Goal: Task Accomplishment & Management: Manage account settings

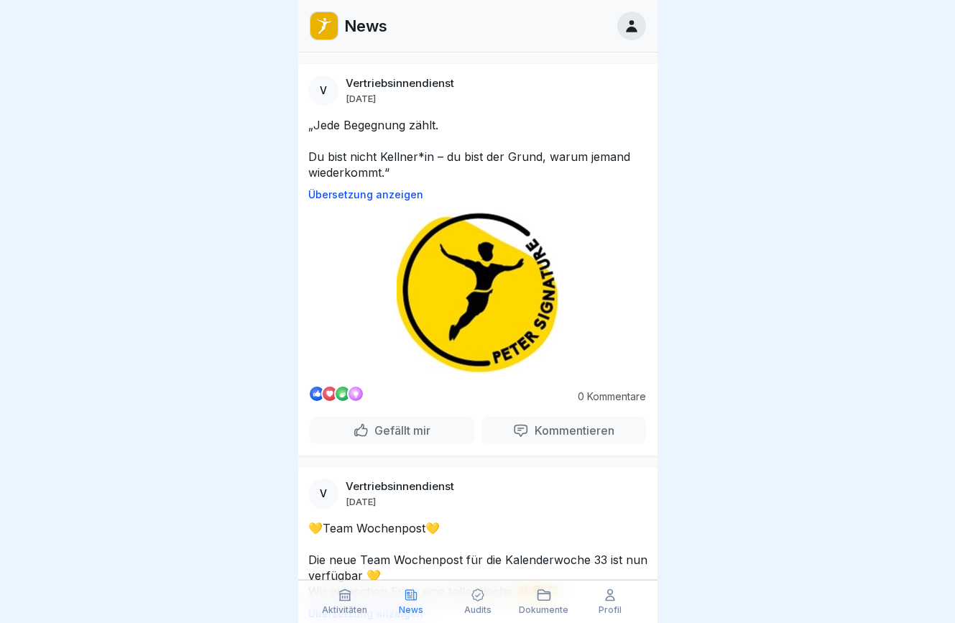
click at [636, 24] on icon at bounding box center [632, 26] width 16 height 16
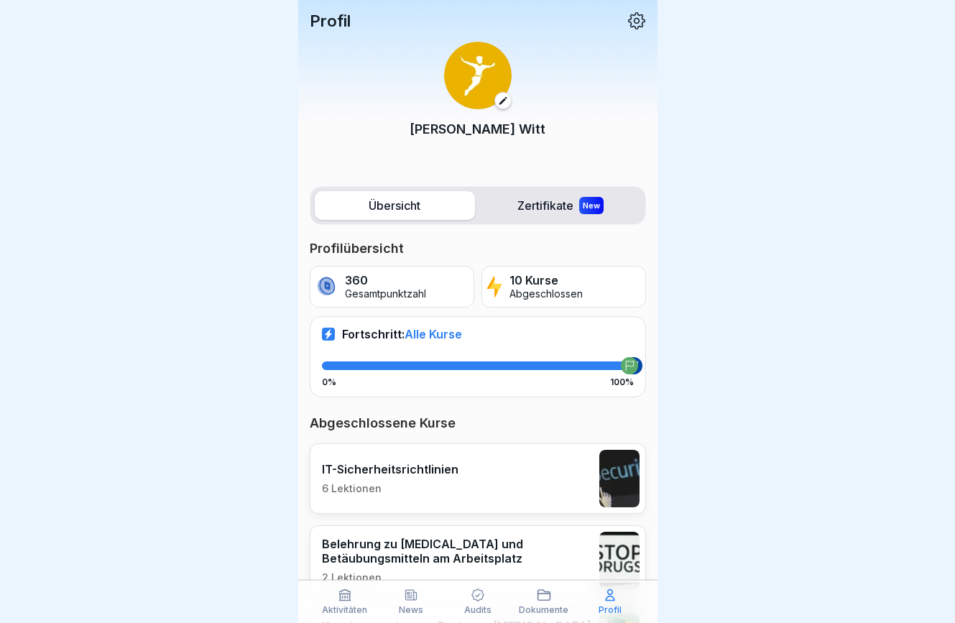
click at [542, 598] on icon at bounding box center [544, 595] width 14 height 14
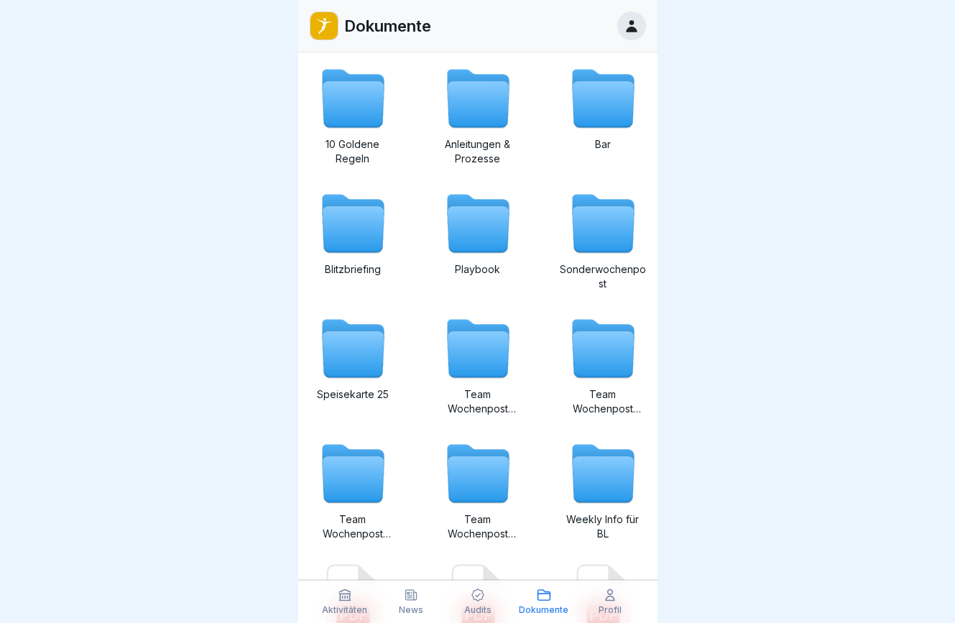
click at [612, 601] on icon at bounding box center [610, 595] width 9 height 11
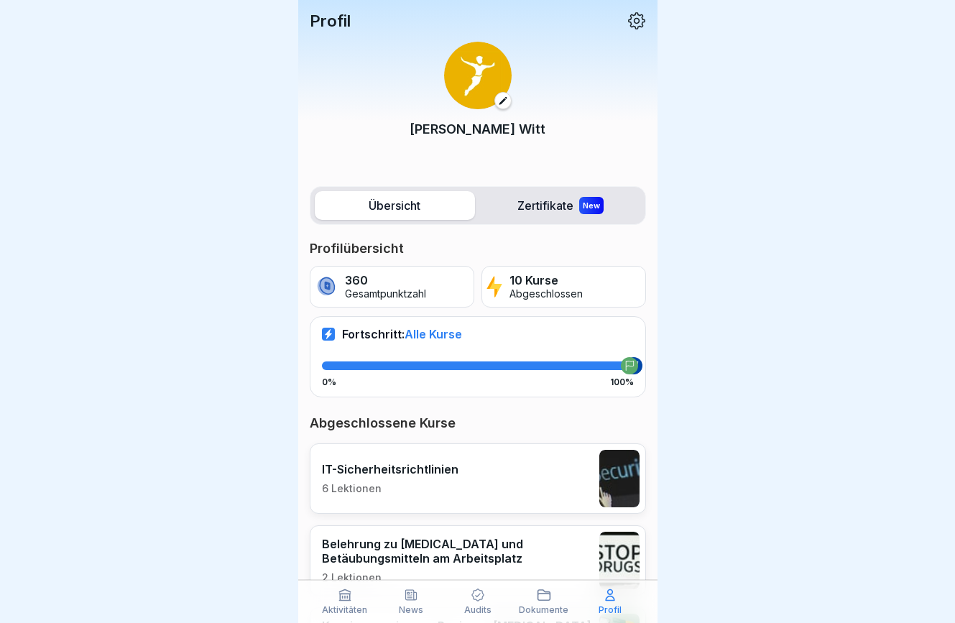
click at [551, 207] on label "Zertifikate New" at bounding box center [561, 205] width 160 height 29
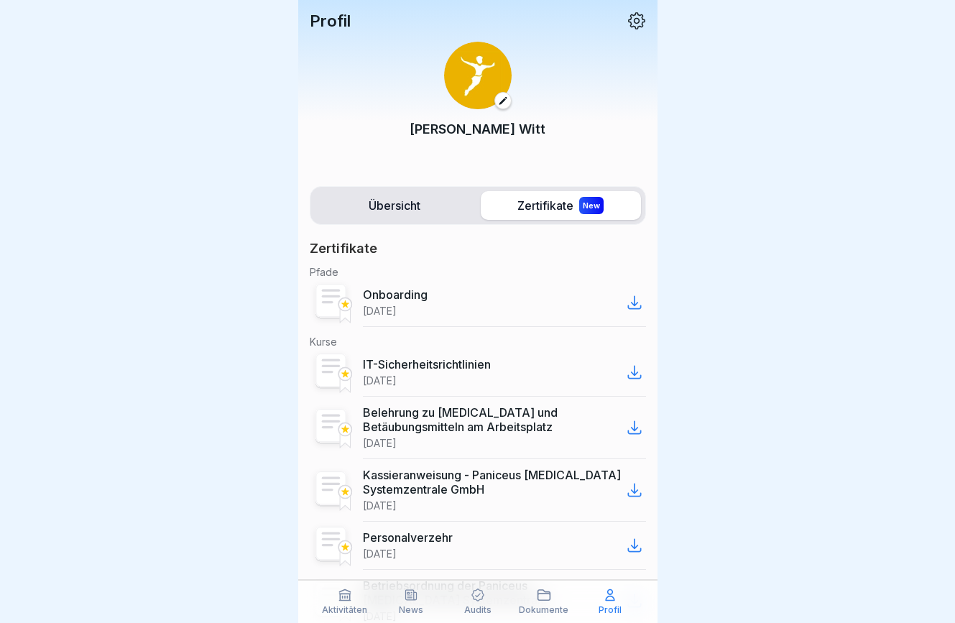
click at [380, 297] on p "Onboarding" at bounding box center [395, 294] width 65 height 14
click at [626, 301] on icon at bounding box center [634, 302] width 17 height 17
click at [804, 170] on div at bounding box center [477, 311] width 955 height 623
